Goal: Information Seeking & Learning: Learn about a topic

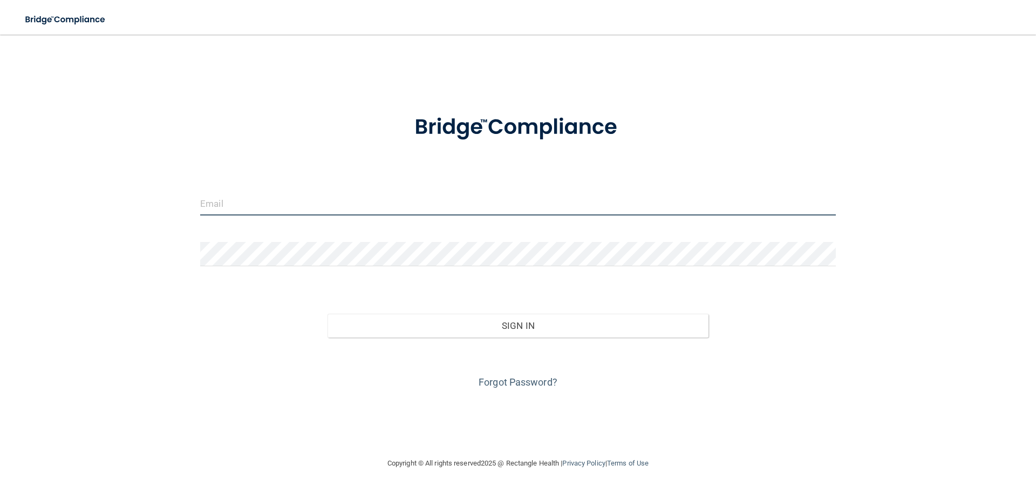
click at [418, 207] on input "email" at bounding box center [518, 203] width 636 height 24
type input "[EMAIL_ADDRESS][DOMAIN_NAME]"
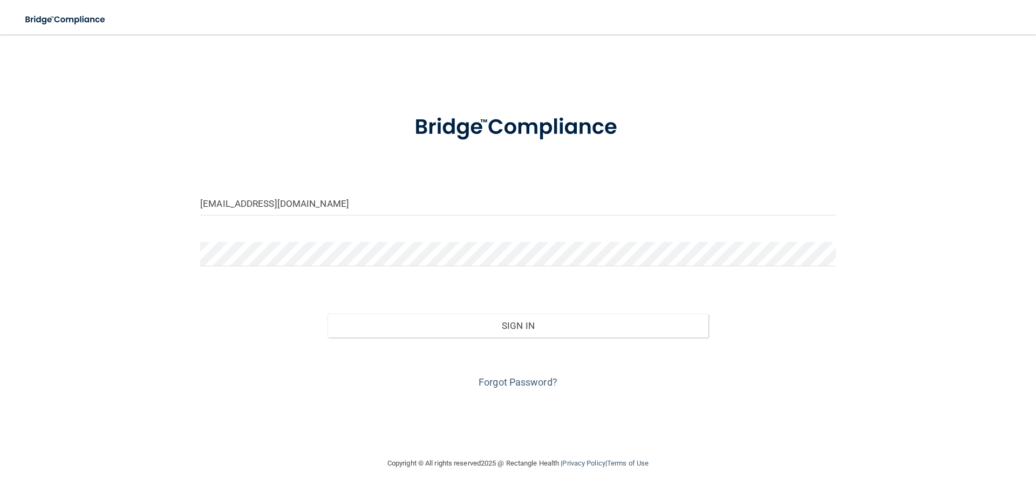
click at [663, 340] on div "Forgot Password?" at bounding box center [518, 364] width 652 height 54
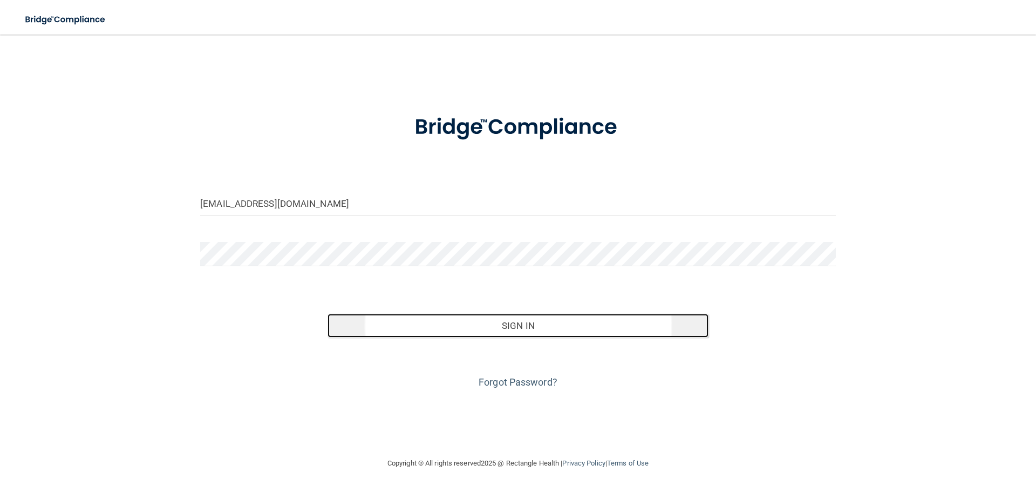
click at [665, 328] on button "Sign In" at bounding box center [519, 326] width 382 height 24
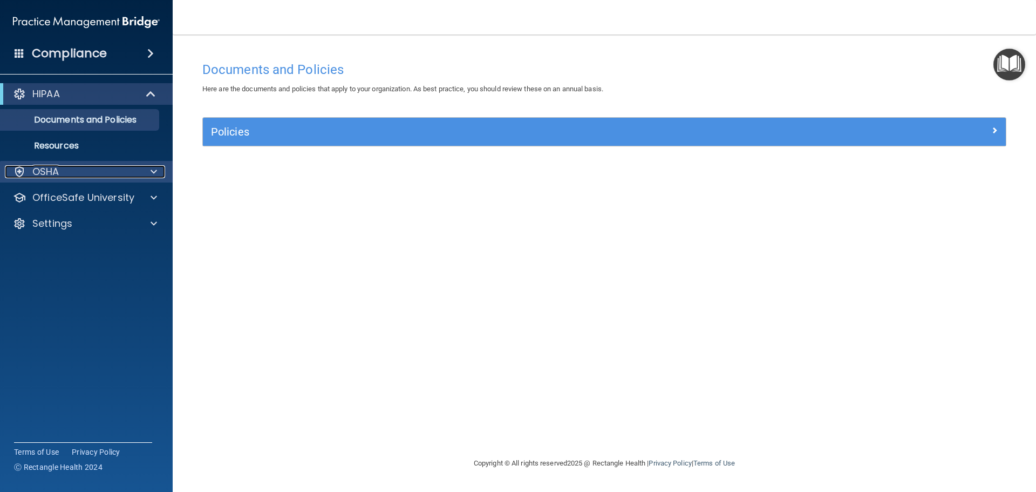
click at [130, 169] on div "OSHA" at bounding box center [72, 171] width 134 height 13
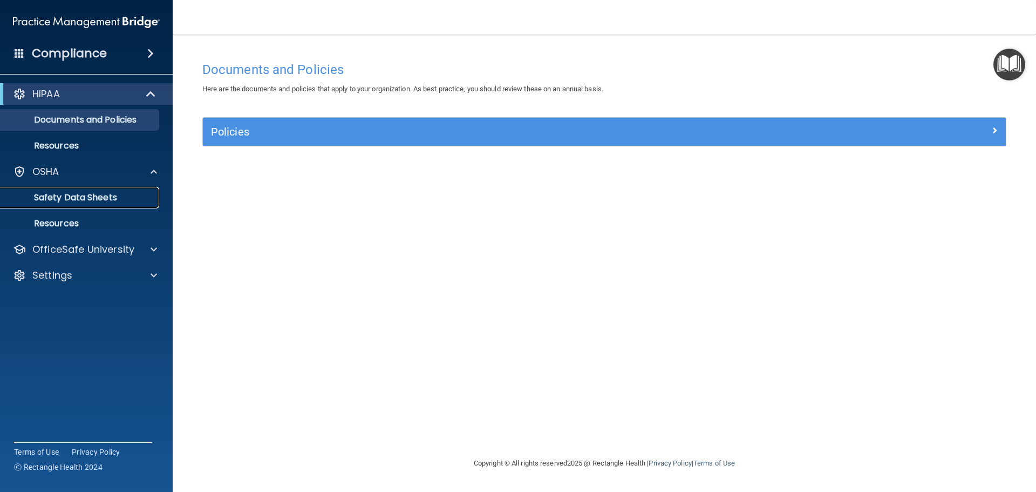
click at [125, 194] on p "Safety Data Sheets" at bounding box center [80, 197] width 147 height 11
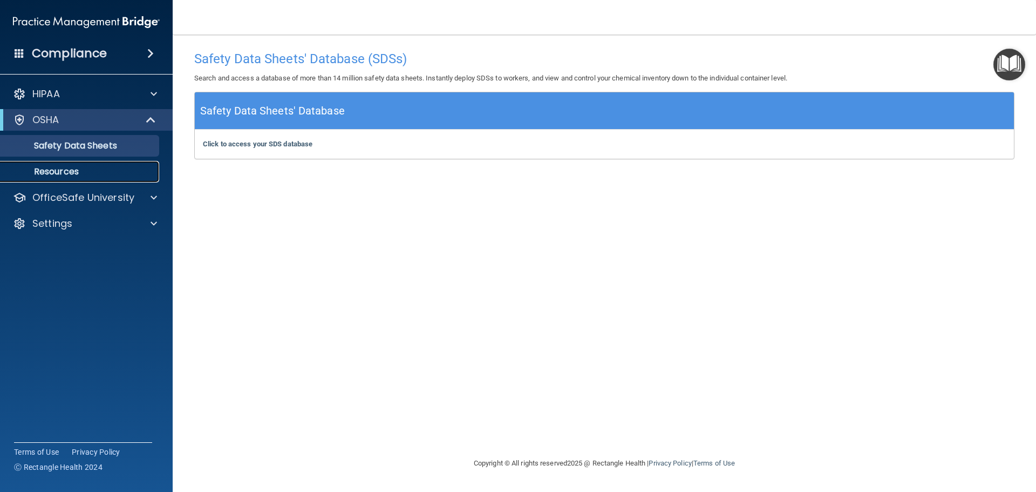
click at [53, 171] on p "Resources" at bounding box center [80, 171] width 147 height 11
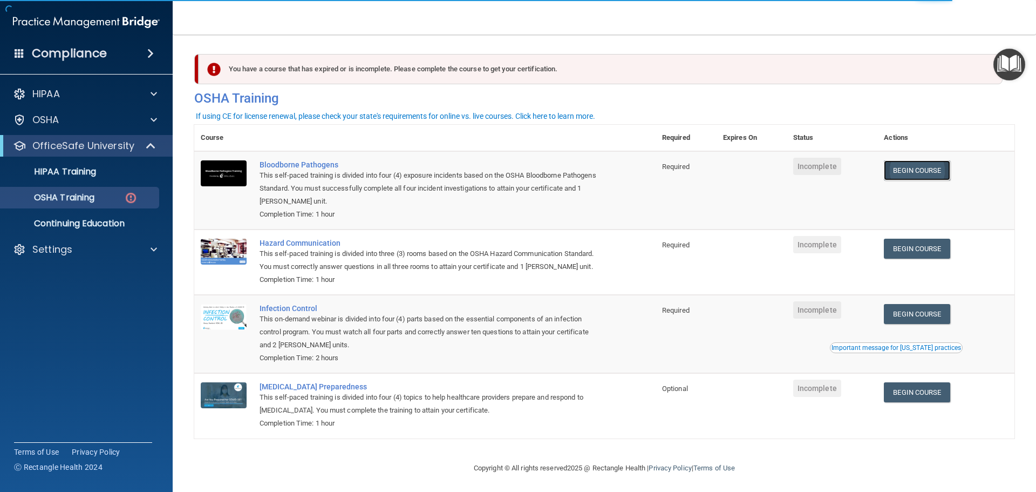
click at [929, 169] on link "Begin Course" at bounding box center [917, 170] width 66 height 20
